Goal: Transaction & Acquisition: Purchase product/service

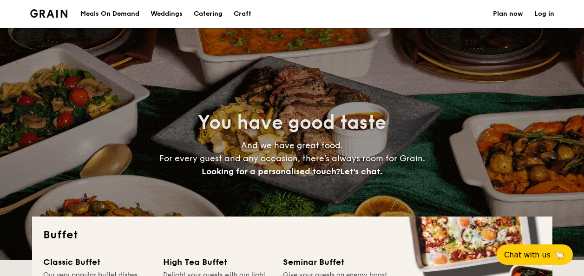
select select
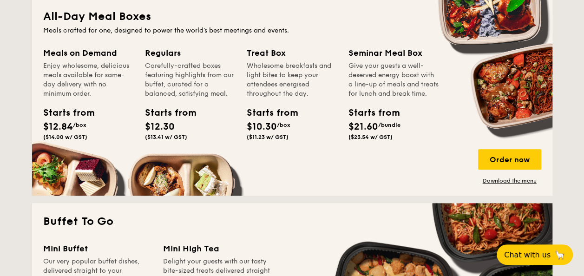
scroll to position [418, 0]
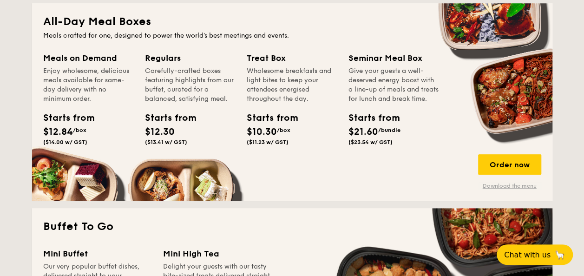
click at [514, 188] on link "Download the menu" at bounding box center [509, 185] width 63 height 7
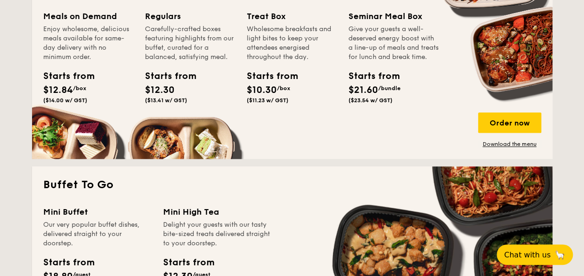
scroll to position [557, 0]
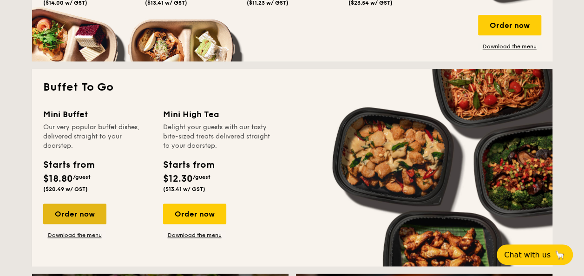
click at [62, 211] on div "Order now" at bounding box center [74, 213] width 63 height 20
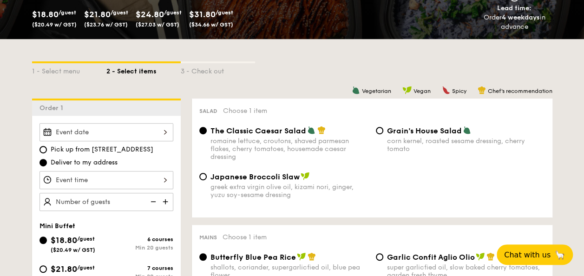
scroll to position [186, 0]
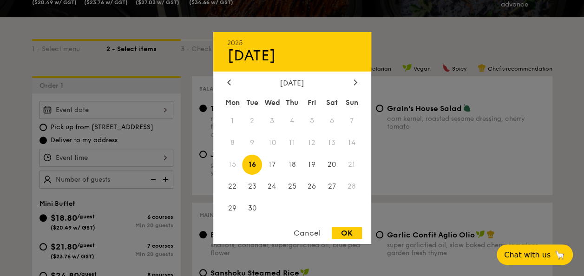
click at [89, 106] on div "2025 Sep 16 September 2025 Mon Tue Wed Thu Fri Sat Sun 1 2 3 4 5 6 7 8 9 10 11 …" at bounding box center [106, 110] width 134 height 18
click at [355, 85] on div at bounding box center [355, 82] width 8 height 9
drag, startPoint x: 268, startPoint y: 143, endPoint x: 252, endPoint y: 144, distance: 16.3
click at [252, 144] on div "Mon Tue Wed Thu Fri Sat Sun 1 2 3 4 5 6 7 8 9 10 11 12 13 14 15 16 17 18 19 20 …" at bounding box center [292, 156] width 158 height 125
click at [252, 144] on span "7" at bounding box center [252, 143] width 20 height 20
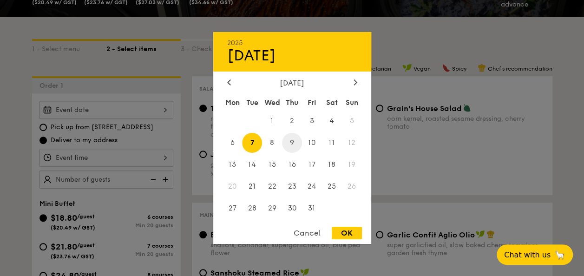
click at [287, 137] on span "9" at bounding box center [292, 143] width 20 height 20
click at [249, 143] on span "7" at bounding box center [252, 143] width 20 height 20
click at [347, 234] on div "OK" at bounding box center [347, 233] width 30 height 13
type input "Oct 07, 2025"
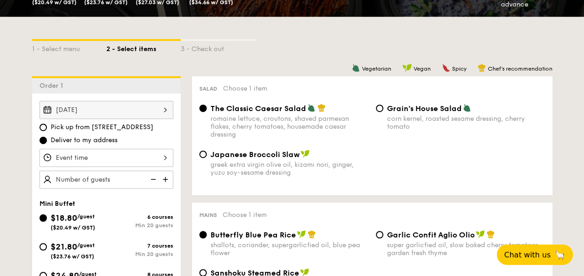
click at [85, 151] on div at bounding box center [106, 158] width 134 height 18
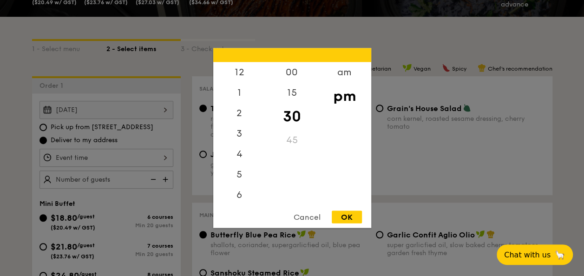
scroll to position [41, 0]
click at [85, 151] on div at bounding box center [292, 138] width 584 height 276
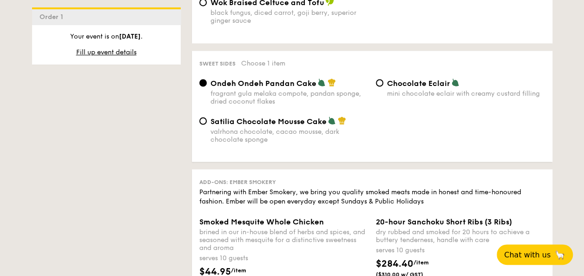
scroll to position [743, 0]
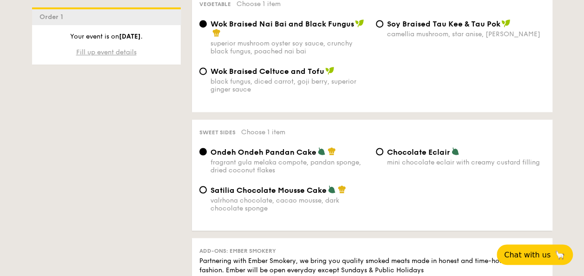
click at [103, 50] on span "Fill up event details" at bounding box center [106, 52] width 60 height 8
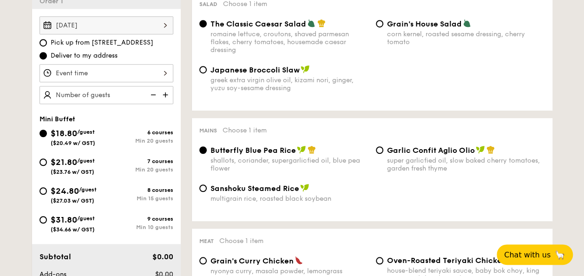
scroll to position [248, 0]
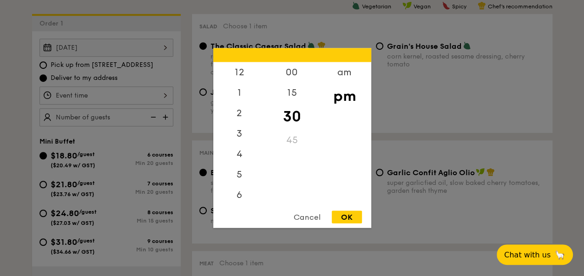
click at [77, 92] on div "12 1 2 3 4 5 6 7 8 9 10 11 00 15 30 45 am pm Cancel OK" at bounding box center [106, 95] width 134 height 18
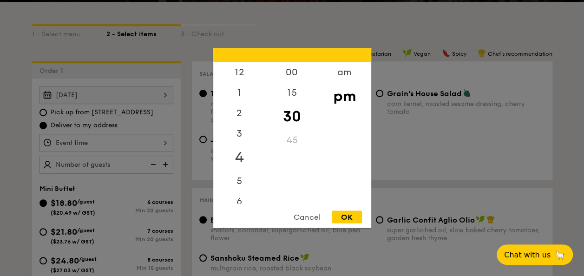
scroll to position [155, 0]
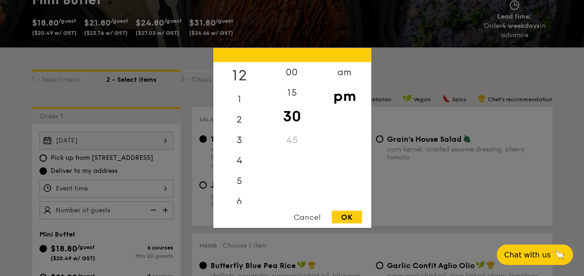
click at [246, 71] on div "12" at bounding box center [239, 75] width 52 height 27
click at [290, 73] on div "00" at bounding box center [292, 75] width 52 height 27
click at [352, 217] on div "OK" at bounding box center [347, 217] width 30 height 13
type input "12:00PM"
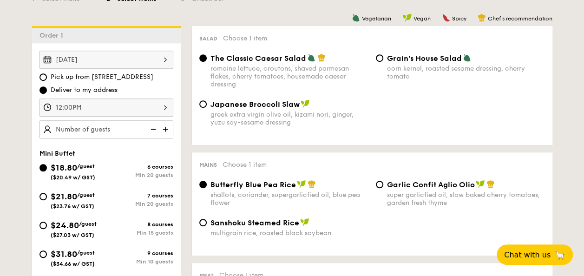
scroll to position [341, 0]
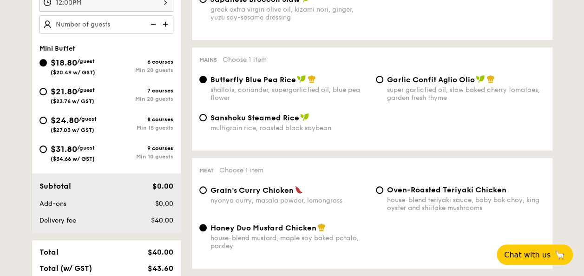
click at [66, 94] on span "$21.80" at bounding box center [64, 91] width 26 height 10
click at [47, 94] on input "$21.80 /guest ($23.76 w/ GST) 7 courses Min 20 guests" at bounding box center [42, 91] width 7 height 7
radio input "true"
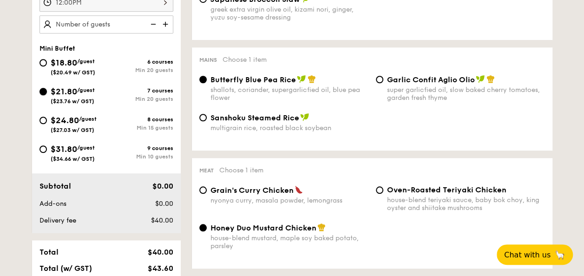
radio input "false"
radio input "true"
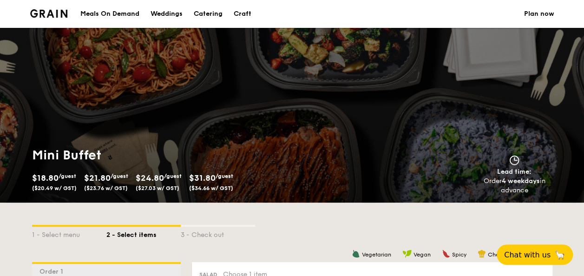
scroll to position [0, 0]
click at [48, 13] on img at bounding box center [49, 13] width 38 height 8
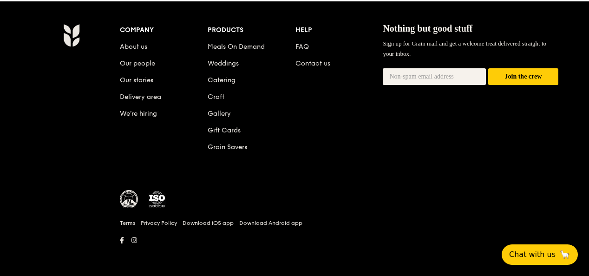
scroll to position [942, 0]
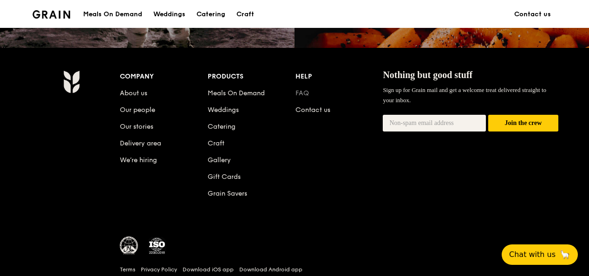
click at [307, 91] on link "FAQ" at bounding box center [301, 93] width 13 height 8
click at [314, 109] on link "Contact us" at bounding box center [312, 110] width 35 height 8
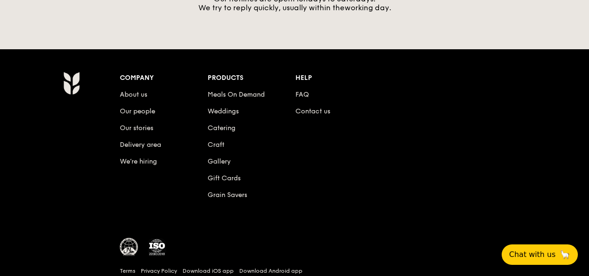
scroll to position [442, 0]
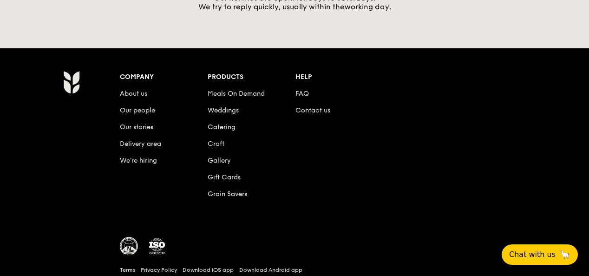
click at [130, 138] on li "Delivery area" at bounding box center [164, 142] width 88 height 17
click at [131, 141] on link "Delivery area" at bounding box center [140, 144] width 41 height 8
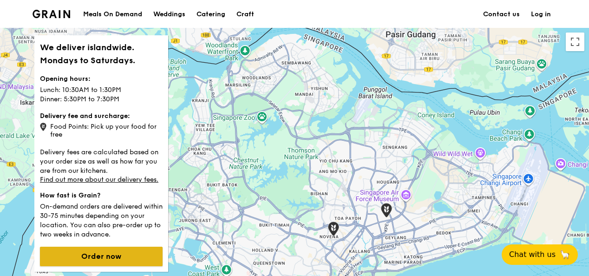
click at [116, 254] on button "Order now" at bounding box center [101, 257] width 123 height 20
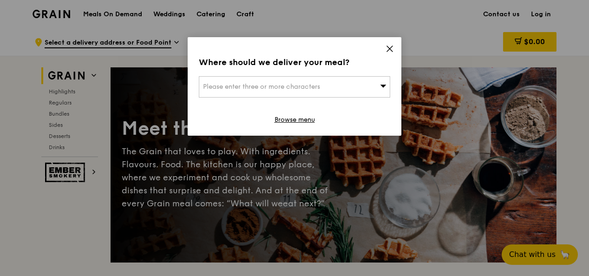
click at [390, 46] on icon at bounding box center [390, 49] width 8 height 8
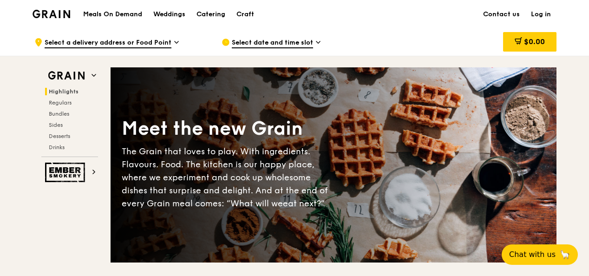
click at [52, 12] on img at bounding box center [52, 14] width 38 height 8
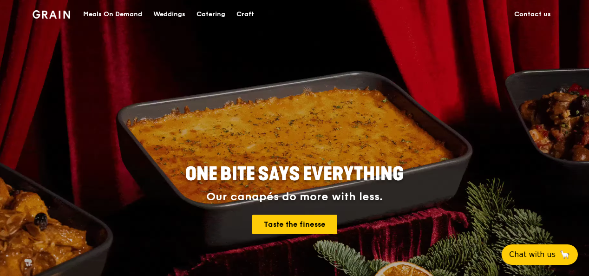
click at [249, 14] on div "Craft" at bounding box center [245, 14] width 18 height 28
